Goal: Answer question/provide support: Share knowledge or assist other users

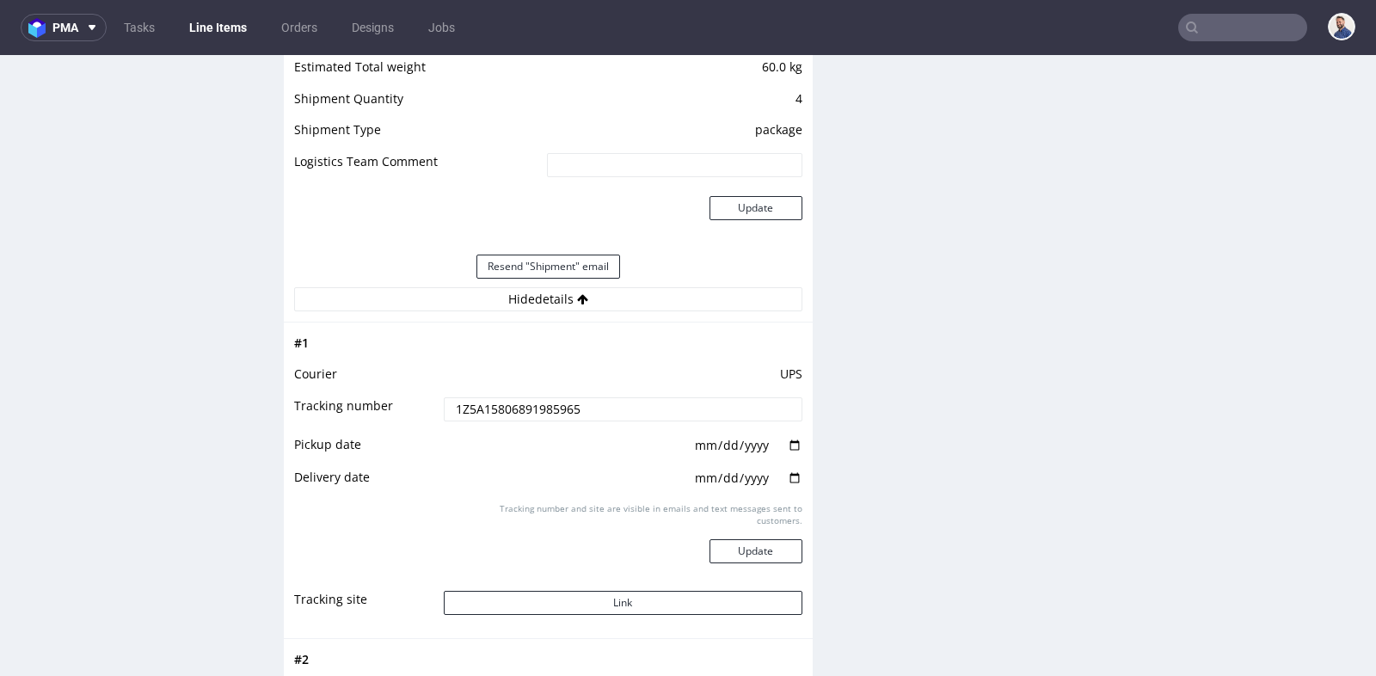
scroll to position [13, 0]
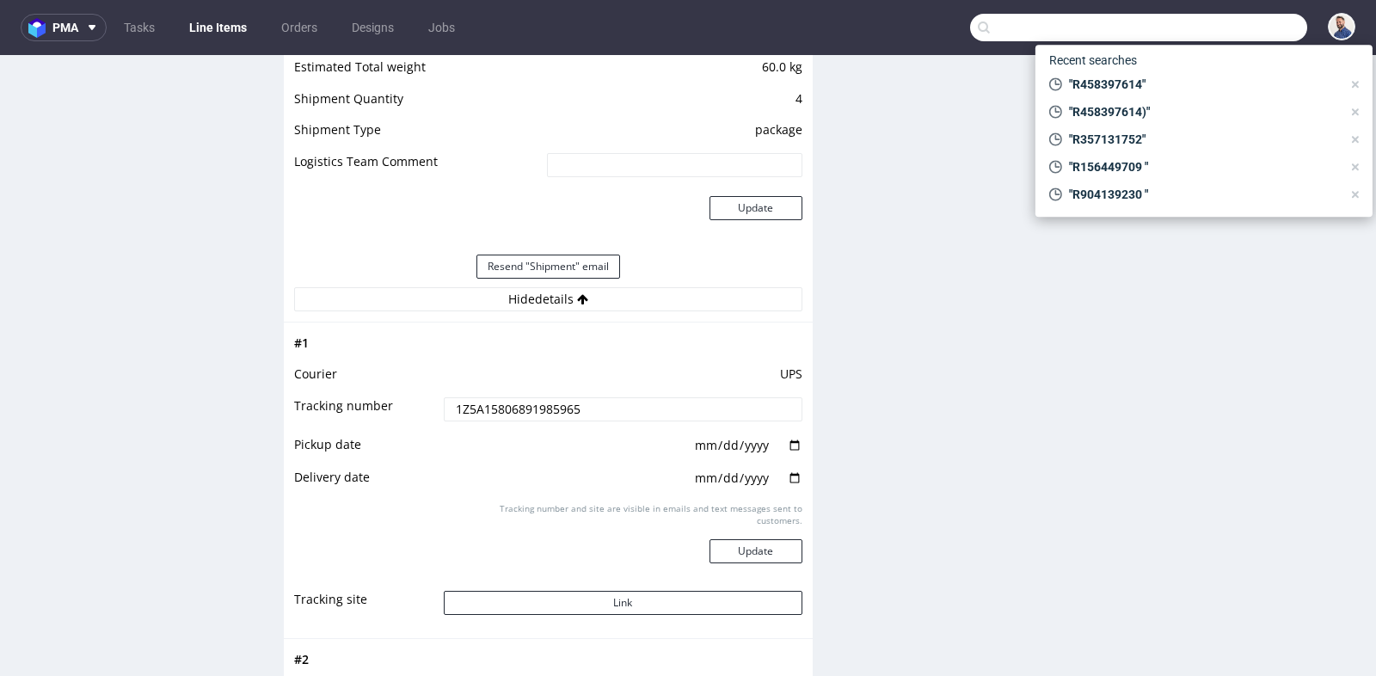
click at [1219, 25] on input "text" at bounding box center [1138, 28] width 337 height 28
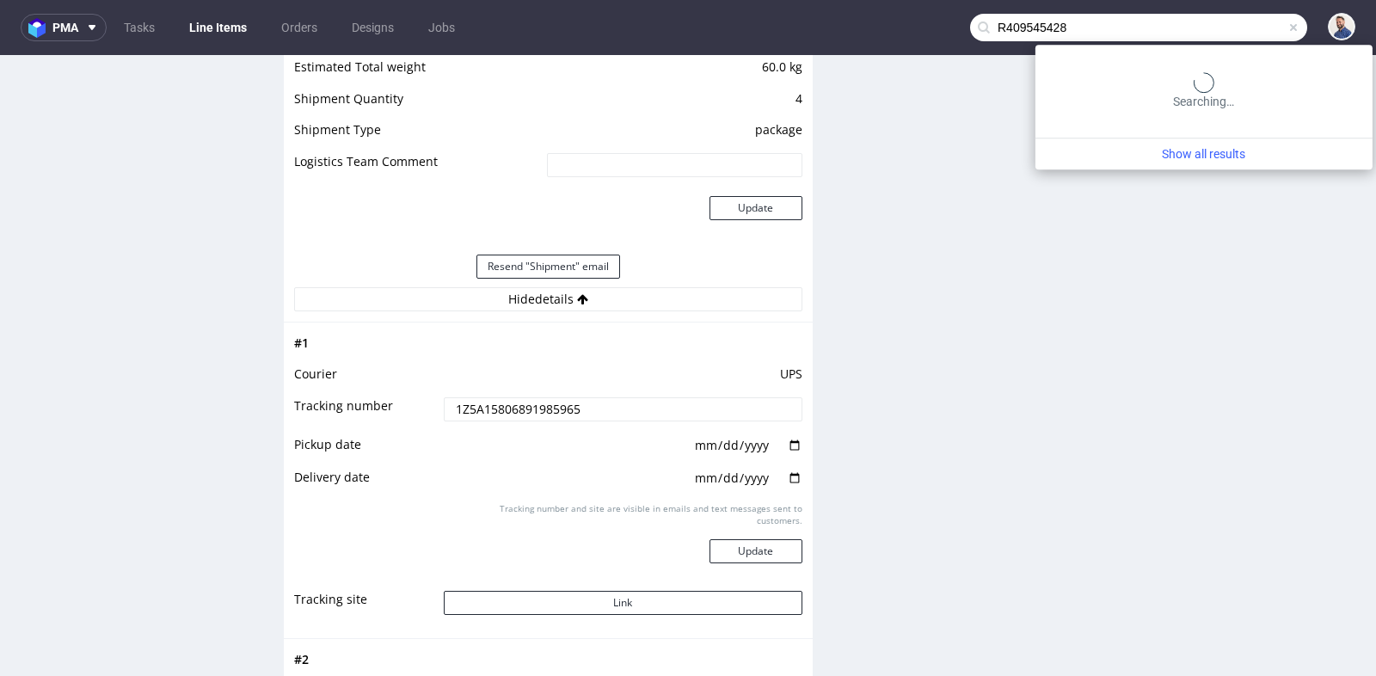
type input "R409545428"
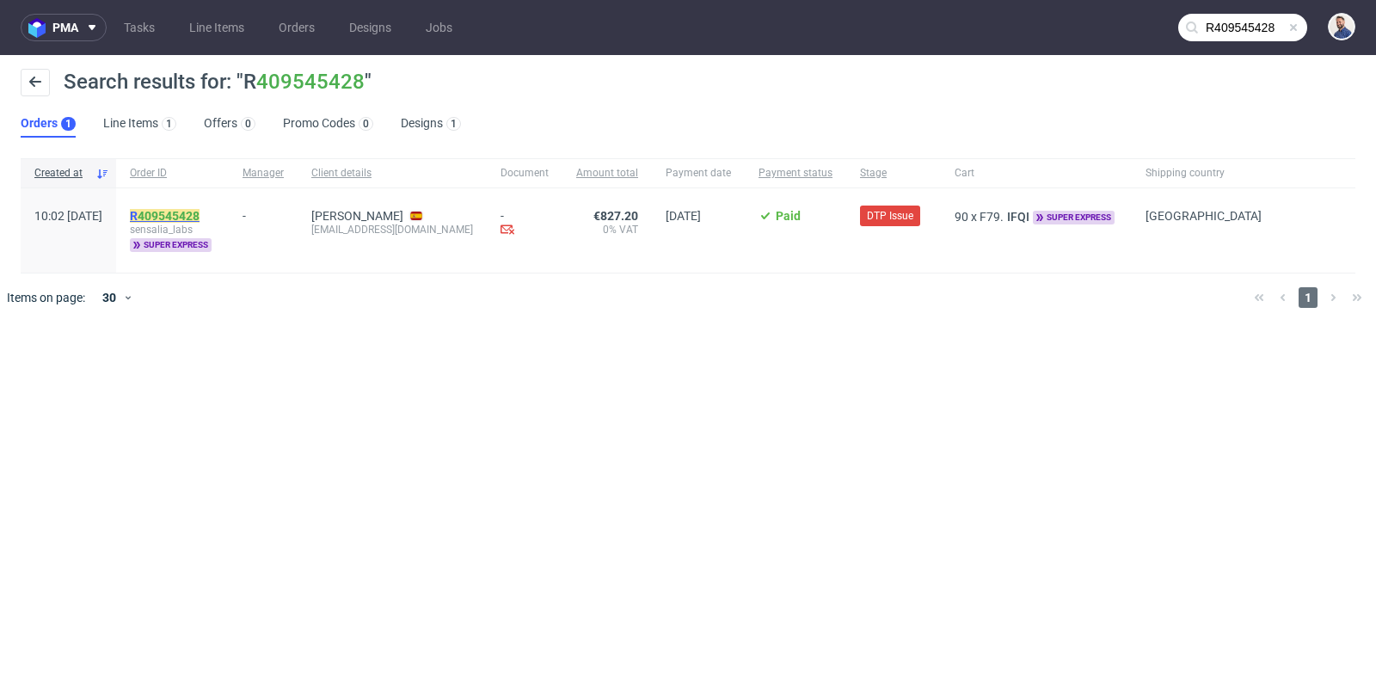
click at [200, 215] on link "409545428" at bounding box center [169, 216] width 62 height 14
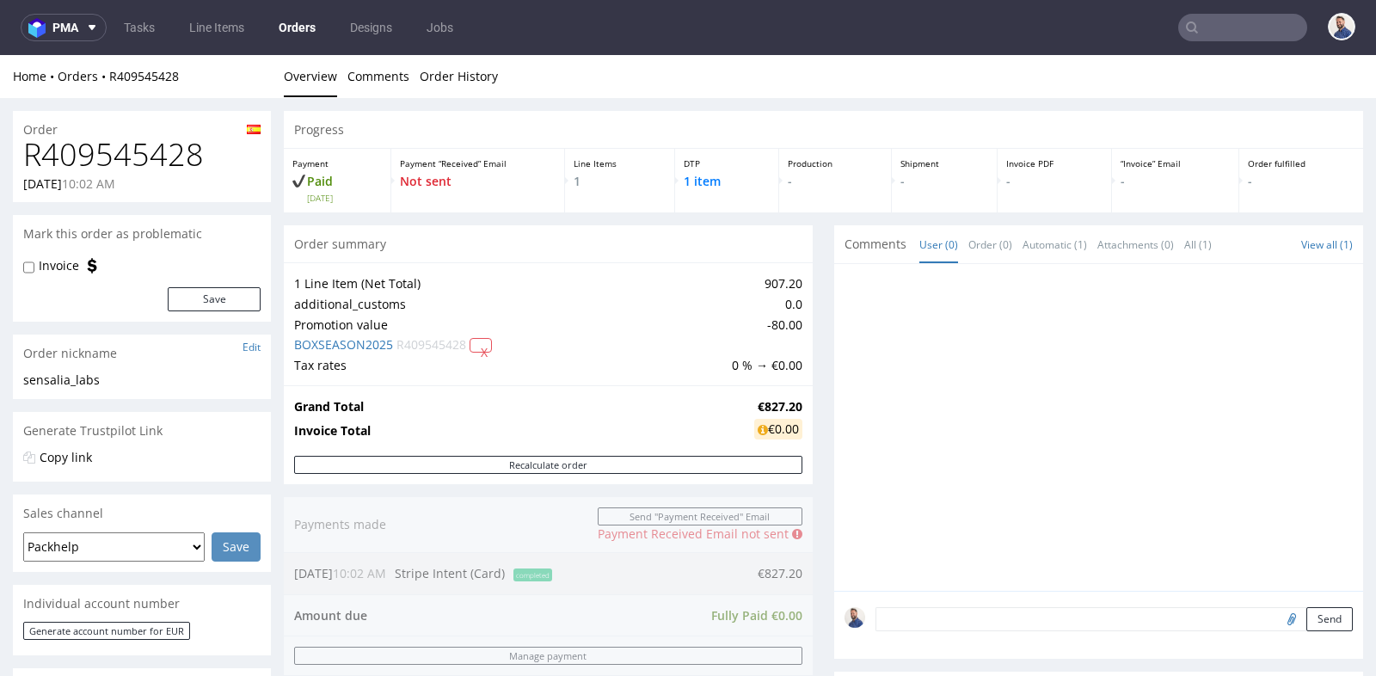
click at [803, 381] on div "1 Line Item (Net Total) 907.20 additional_customs 0.0 Promotion value -80.00 BO…" at bounding box center [548, 323] width 529 height 123
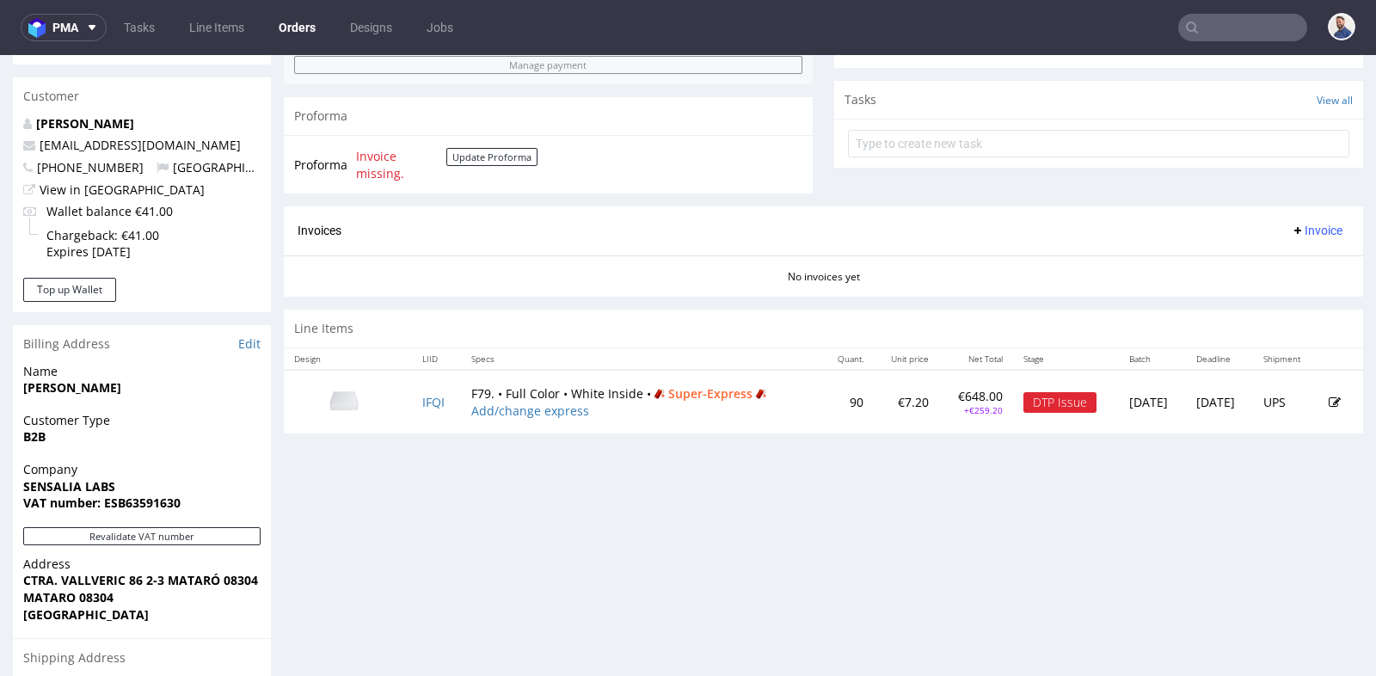
scroll to position [611, 0]
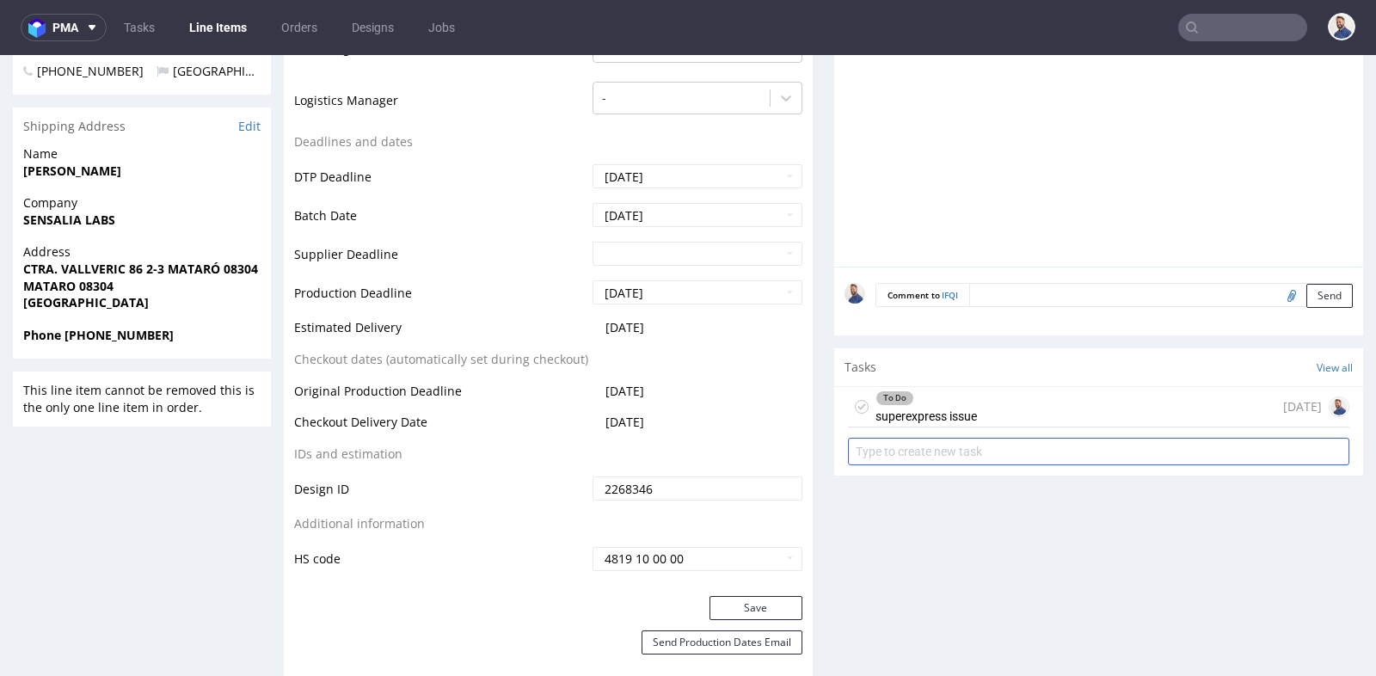
scroll to position [649, 0]
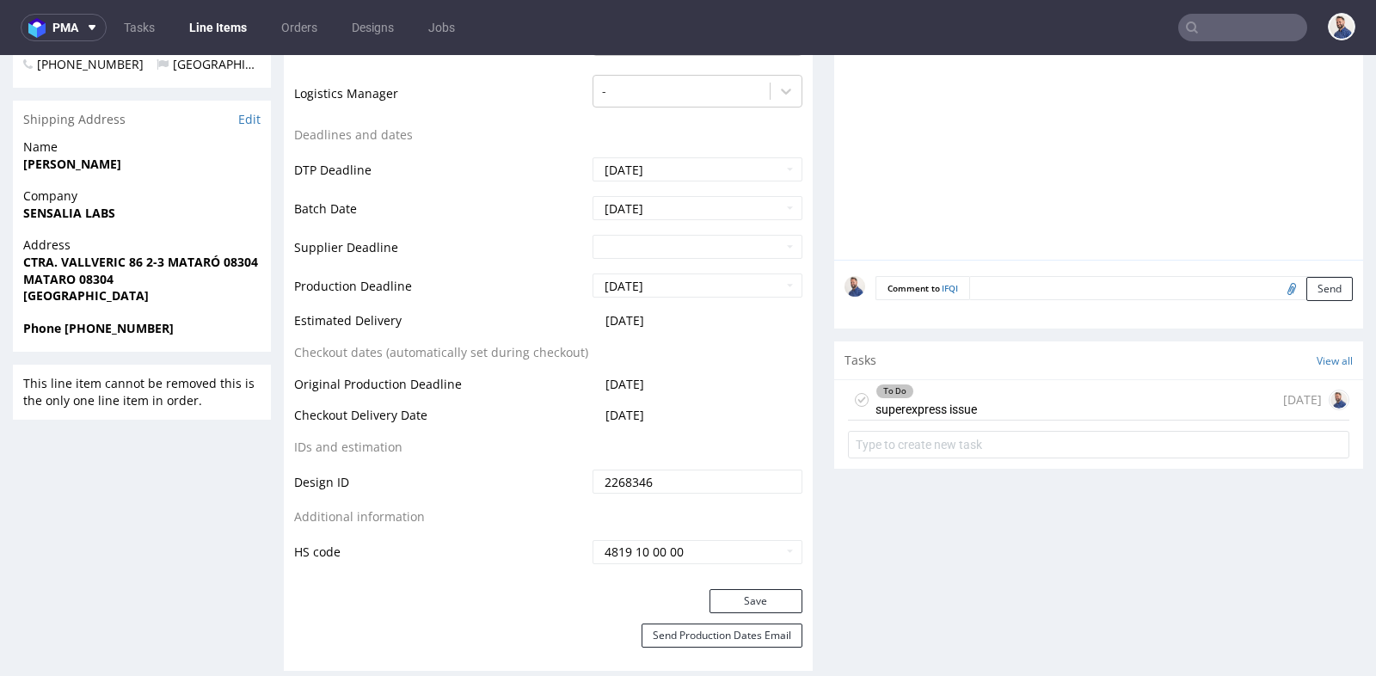
click at [971, 414] on div "To Do superexpress issue [DATE]" at bounding box center [1098, 400] width 501 height 40
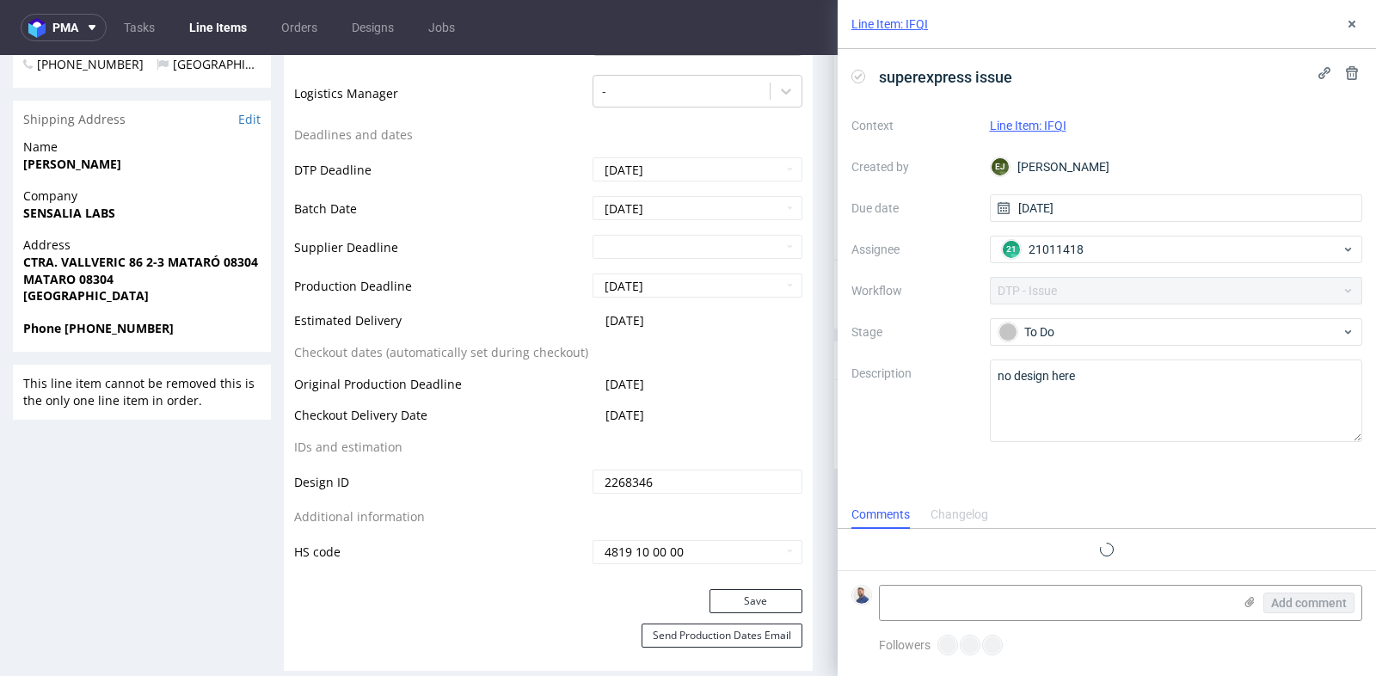
scroll to position [13, 0]
click at [1007, 603] on textarea at bounding box center [1056, 603] width 353 height 34
paste textarea "[URL][DOMAIN_NAME]"
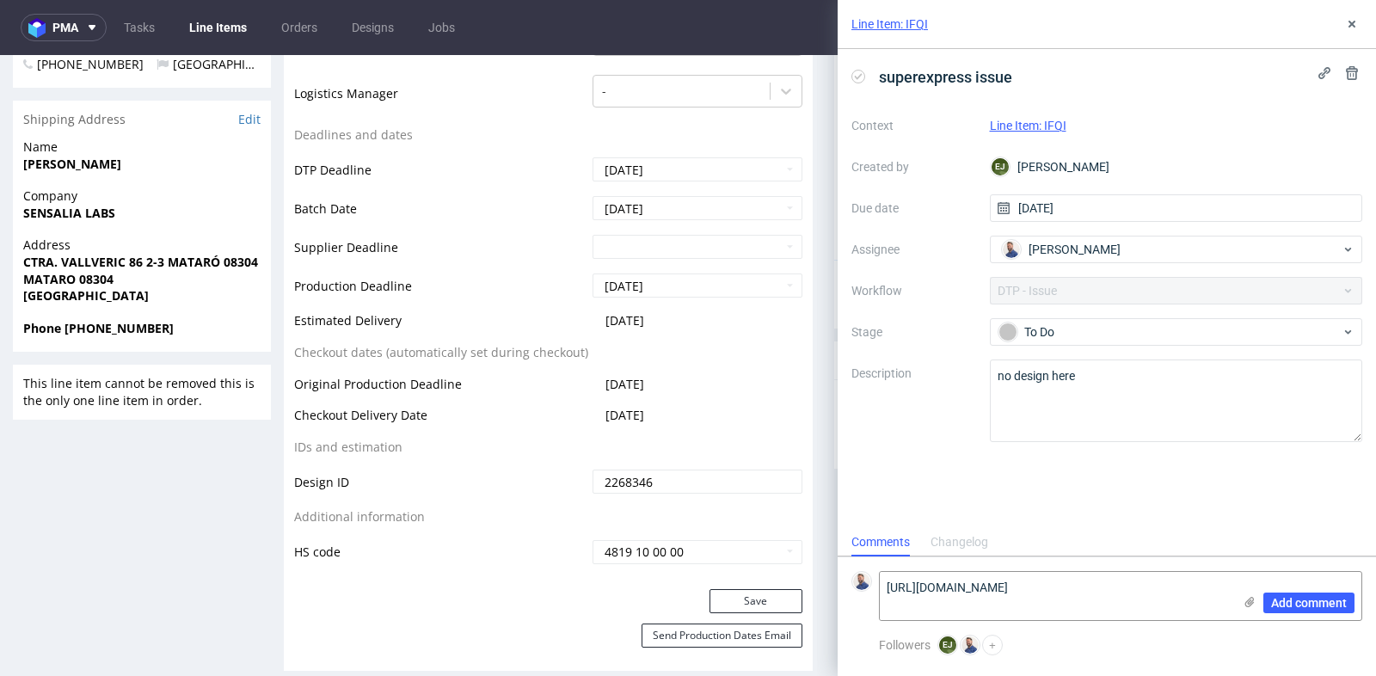
scroll to position [0, 0]
type textarea "[URL][DOMAIN_NAME]"
click at [1285, 605] on span "Add comment" at bounding box center [1309, 603] width 76 height 12
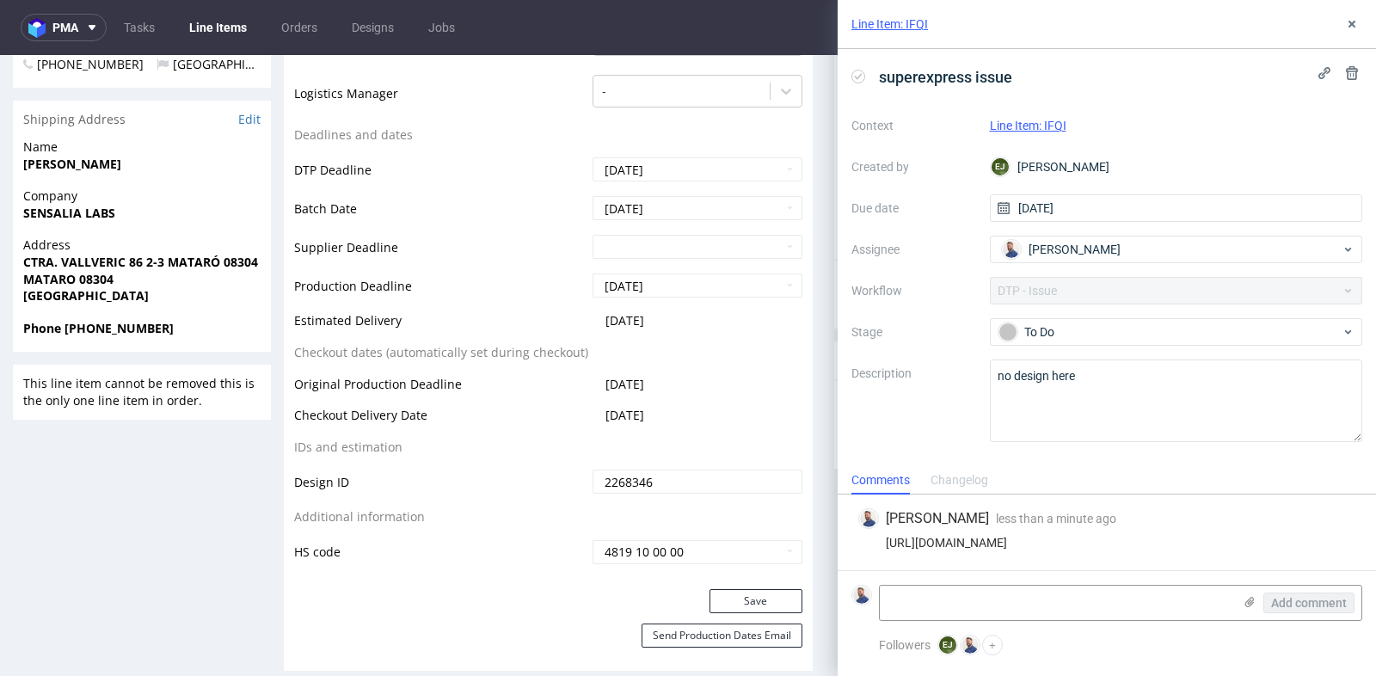
click at [1203, 347] on div "Context Line Item: IFQI Created by [PERSON_NAME] Due date [DATE] Assignee [PERS…" at bounding box center [1106, 277] width 511 height 330
click at [1202, 341] on div "To Do" at bounding box center [1176, 332] width 373 height 28
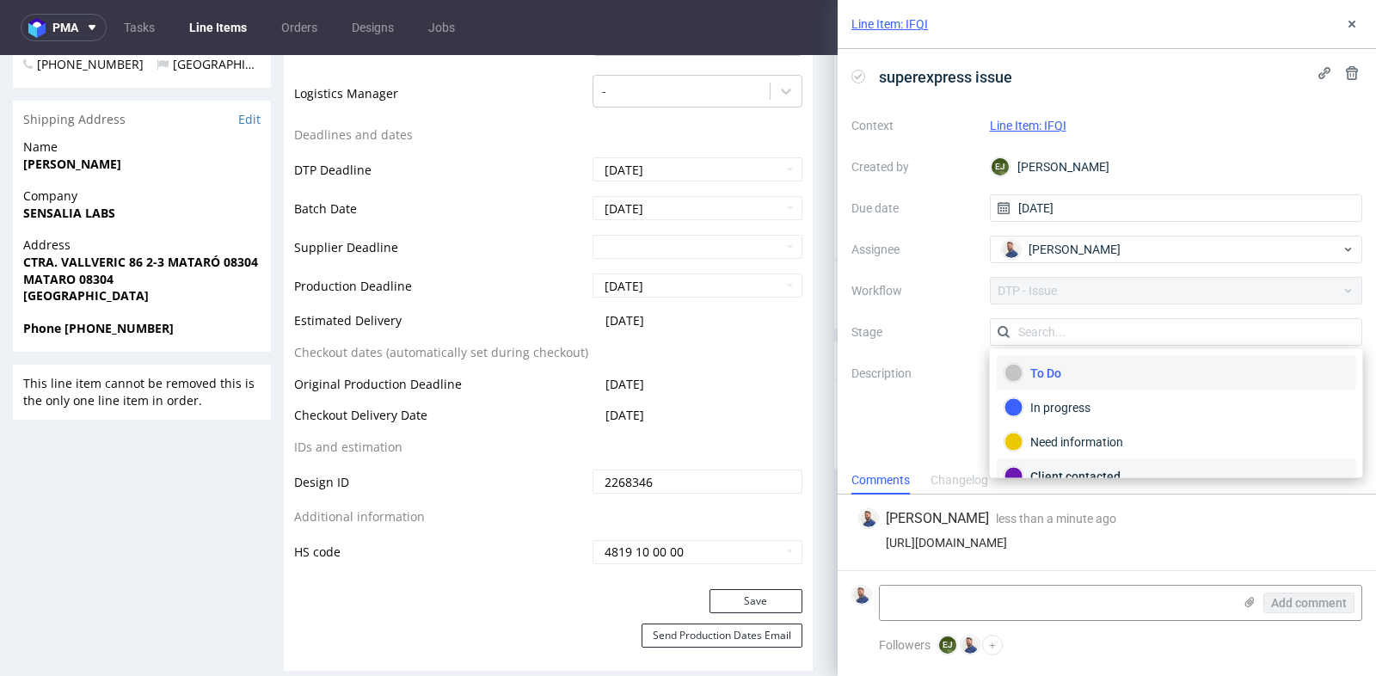
click at [1171, 467] on div "Client contacted" at bounding box center [1176, 476] width 344 height 19
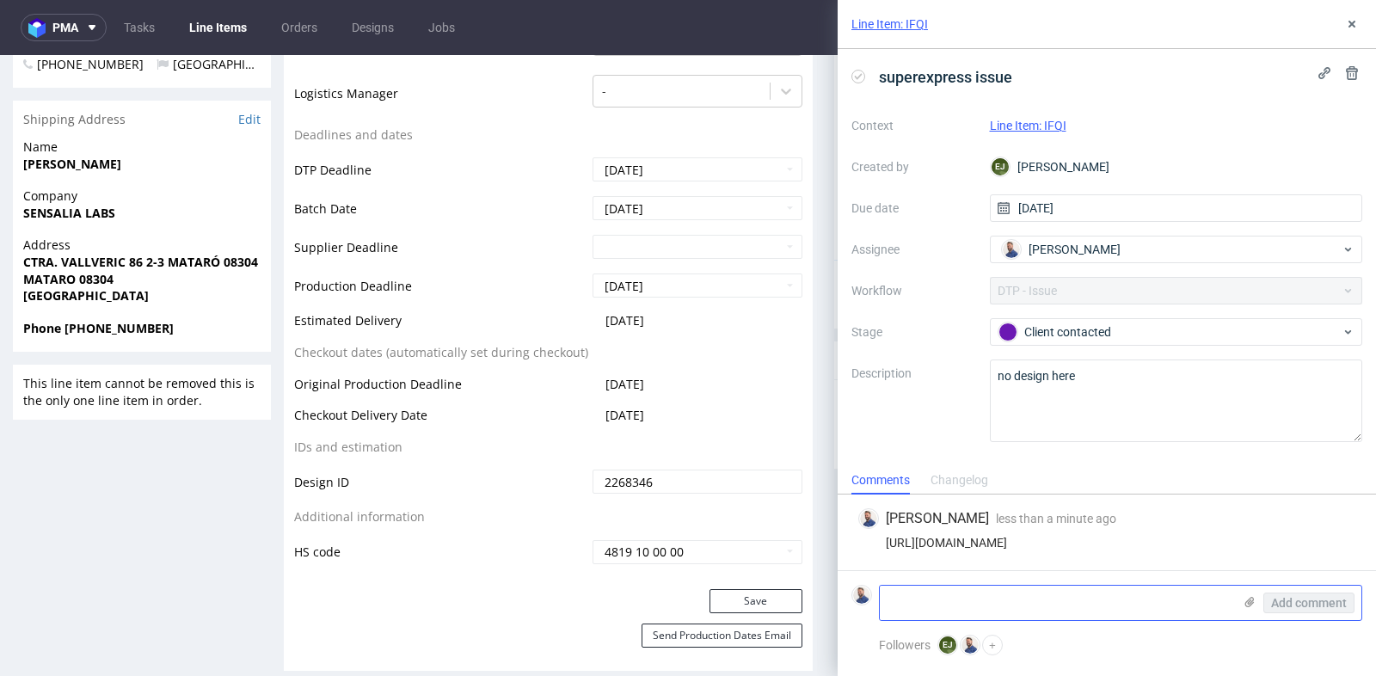
click at [1063, 599] on textarea at bounding box center [1056, 603] width 353 height 34
type textarea "[PERSON_NAME] wysłała plik"
click at [1247, 602] on use at bounding box center [1249, 602] width 9 height 10
click at [0, 0] on input "file" at bounding box center [0, 0] width 0 height 0
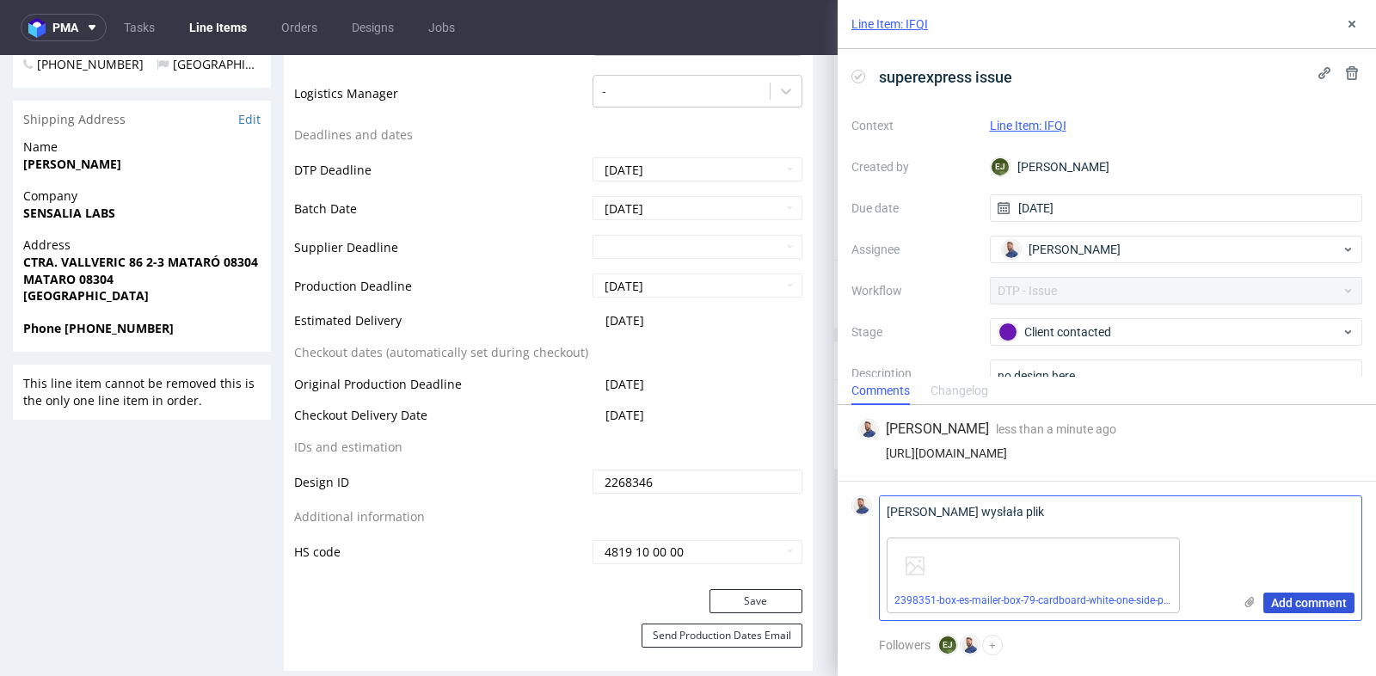
click at [1311, 599] on span "Add comment" at bounding box center [1309, 603] width 76 height 12
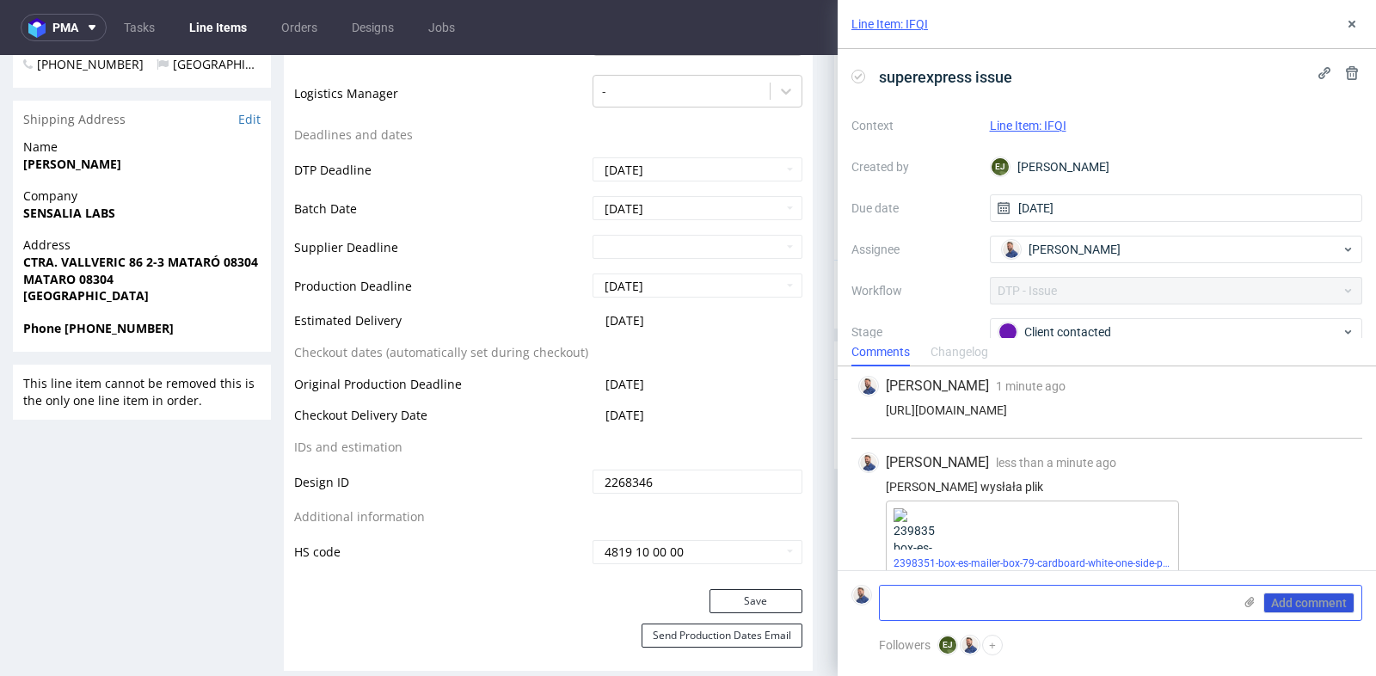
scroll to position [21, 0]
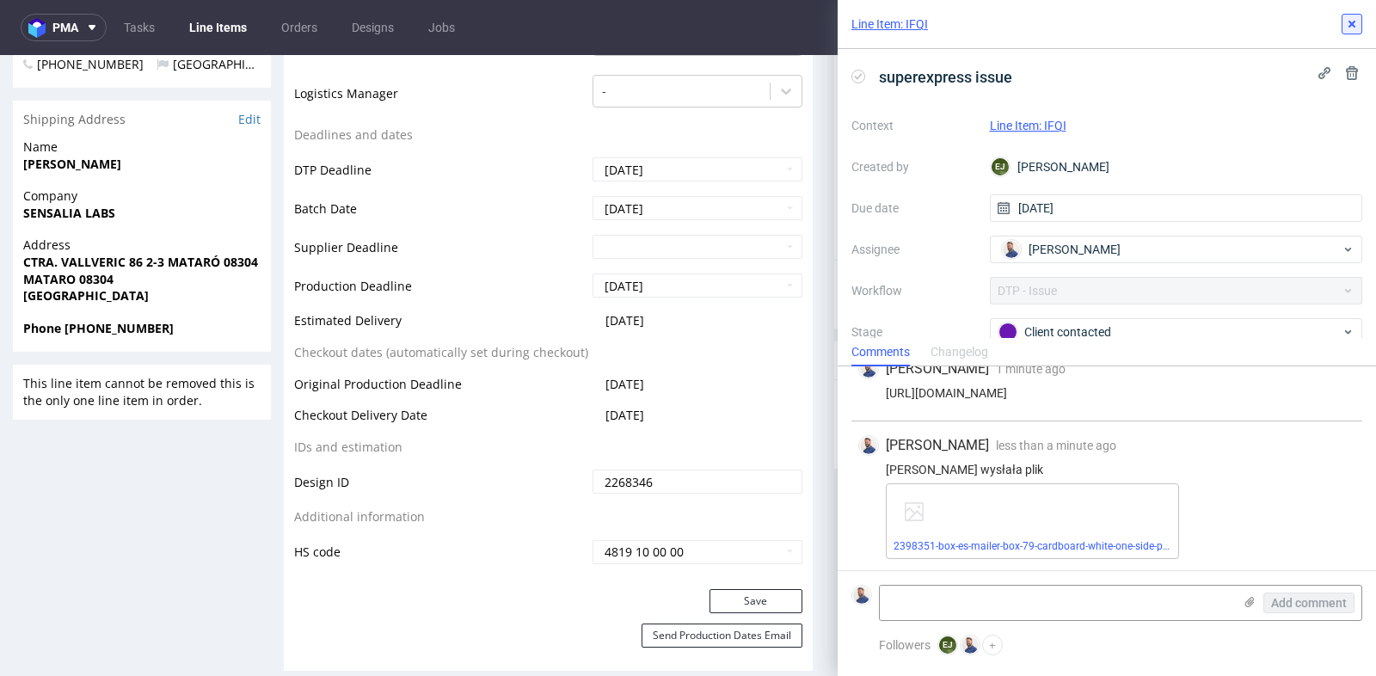
click at [1354, 25] on use at bounding box center [1351, 24] width 7 height 7
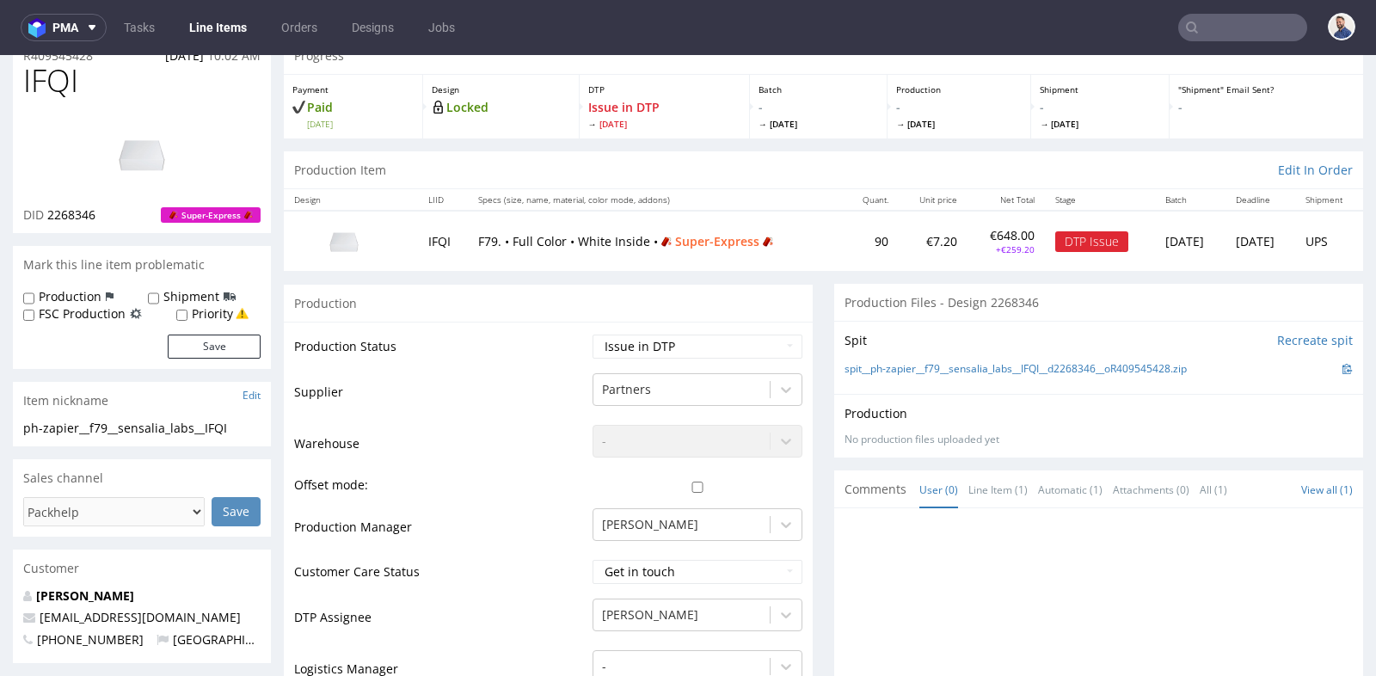
scroll to position [38, 0]
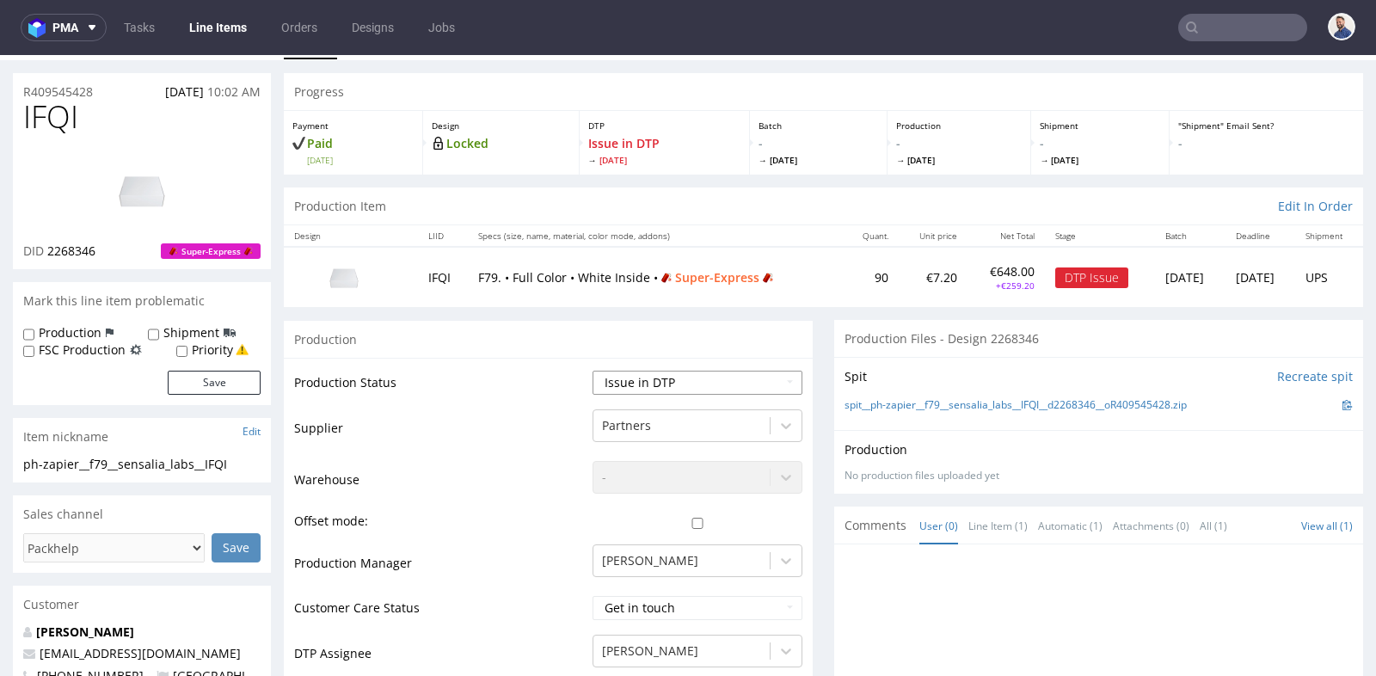
click at [765, 375] on select "Waiting for Artwork Waiting for Diecut Waiting for Mockup Waiting for DTP Waiti…" at bounding box center [698, 383] width 210 height 24
select select "back_for_dtp"
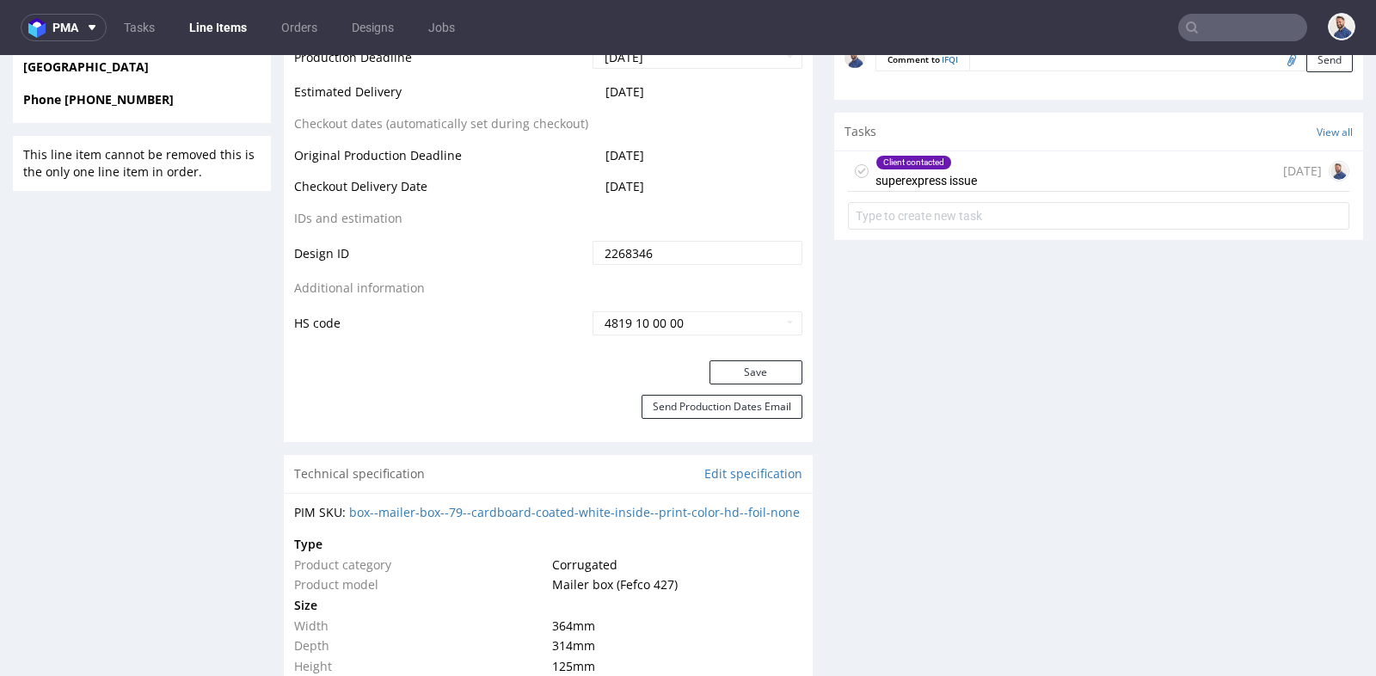
scroll to position [879, 0]
click at [775, 372] on button "Save" at bounding box center [755, 371] width 93 height 24
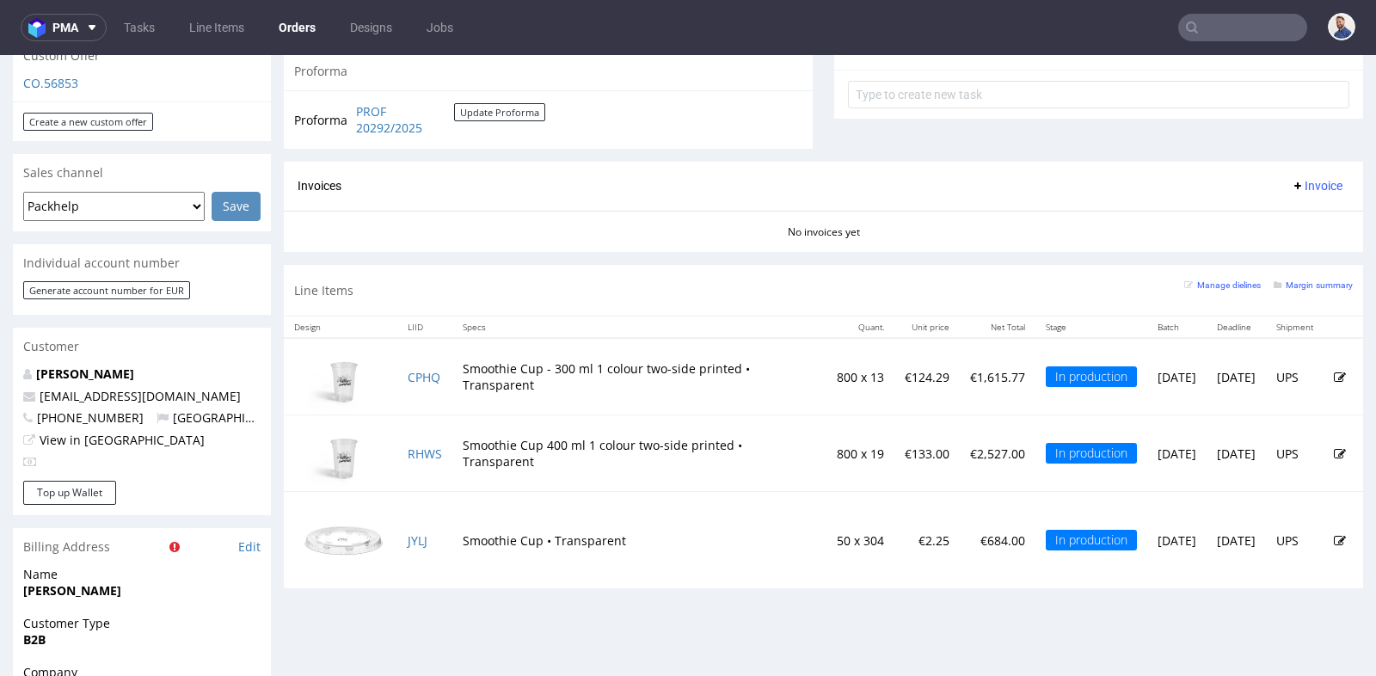
scroll to position [649, 0]
